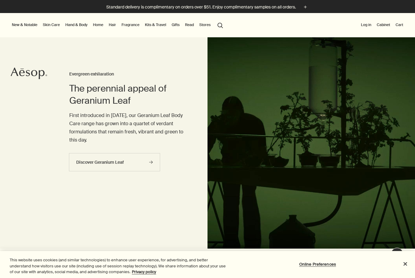
click at [40, 19] on ul "New & Notable New additions Evergreen Exhilaration Lucent Facial Refiner Eleos …" at bounding box center [118, 25] width 215 height 24
click at [48, 22] on link "Skin Care" at bounding box center [51, 24] width 19 height 7
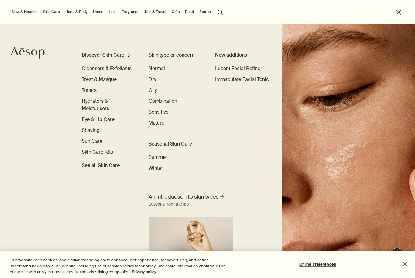
click at [221, 14] on button "search Search" at bounding box center [220, 12] width 11 height 12
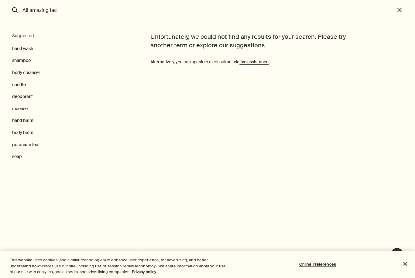
click at [25, 9] on input "All amazing fac" at bounding box center [207, 10] width 375 height 20
click at [32, 9] on input "All amazing fac" at bounding box center [207, 10] width 375 height 20
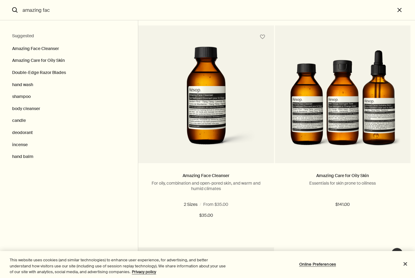
scroll to position [22, 0]
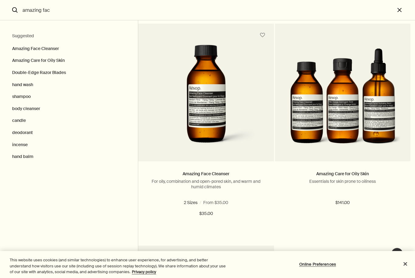
type input "amazing fac"
click at [215, 201] on label "6.7 fl oz" at bounding box center [220, 202] width 21 height 5
click at [210, 222] on input "6.7 fl oz" at bounding box center [210, 224] width 0 height 4
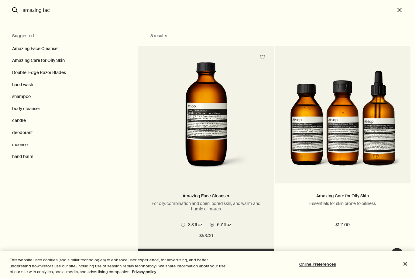
scroll to position [0, 0]
